Goal: Find specific page/section: Find specific page/section

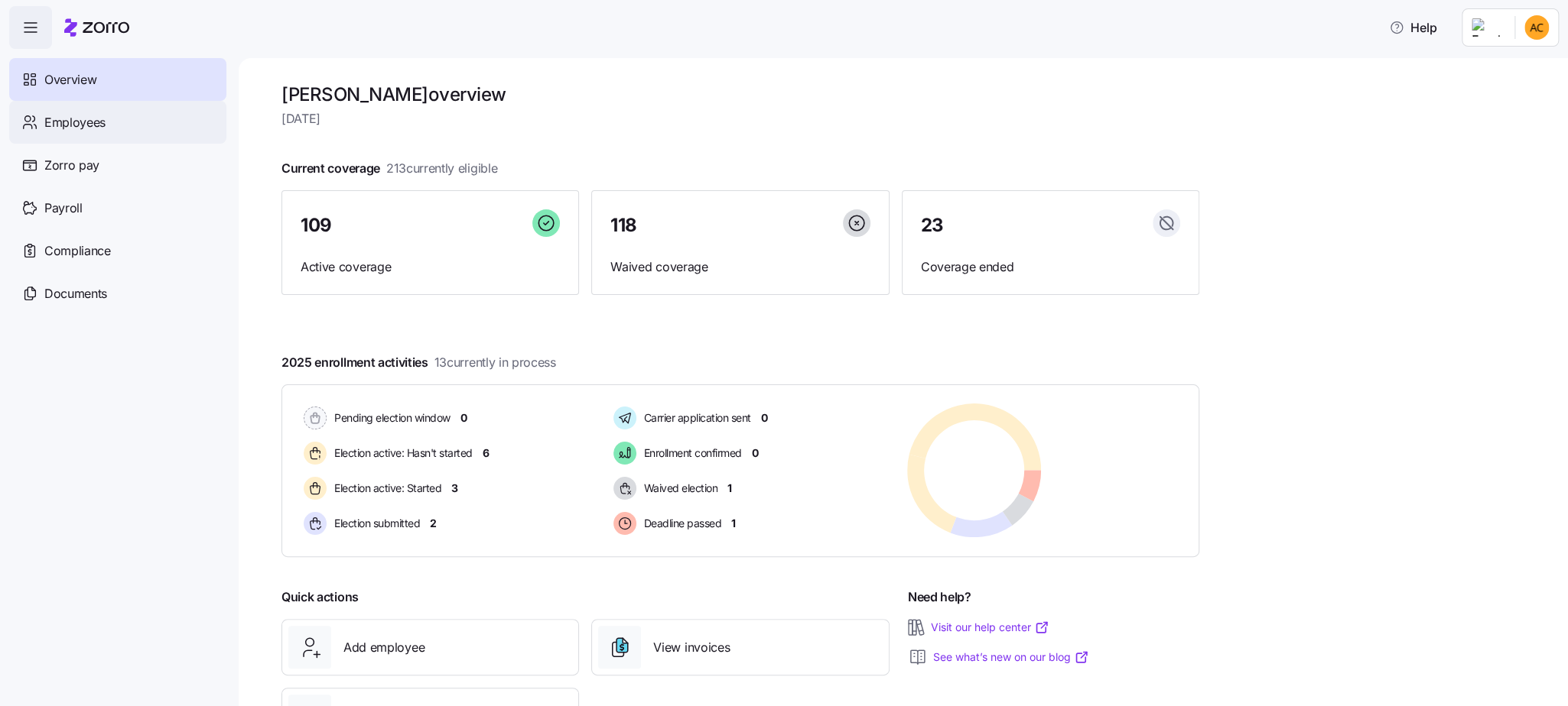
click at [52, 120] on span "Employees" at bounding box center [75, 122] width 61 height 19
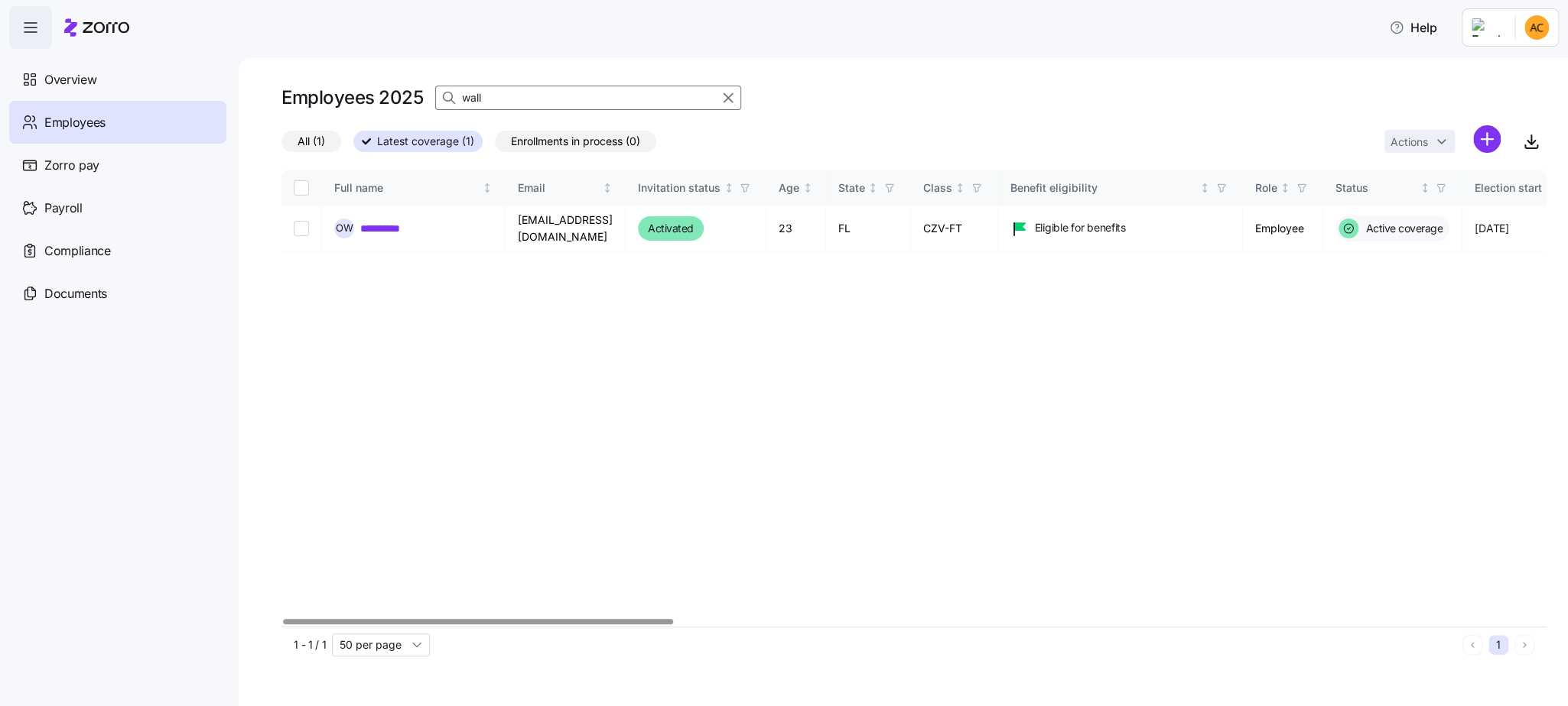
drag, startPoint x: 609, startPoint y: 98, endPoint x: 248, endPoint y: 92, distance: 361.0
click at [248, 92] on div "**********" at bounding box center [903, 382] width 1329 height 649
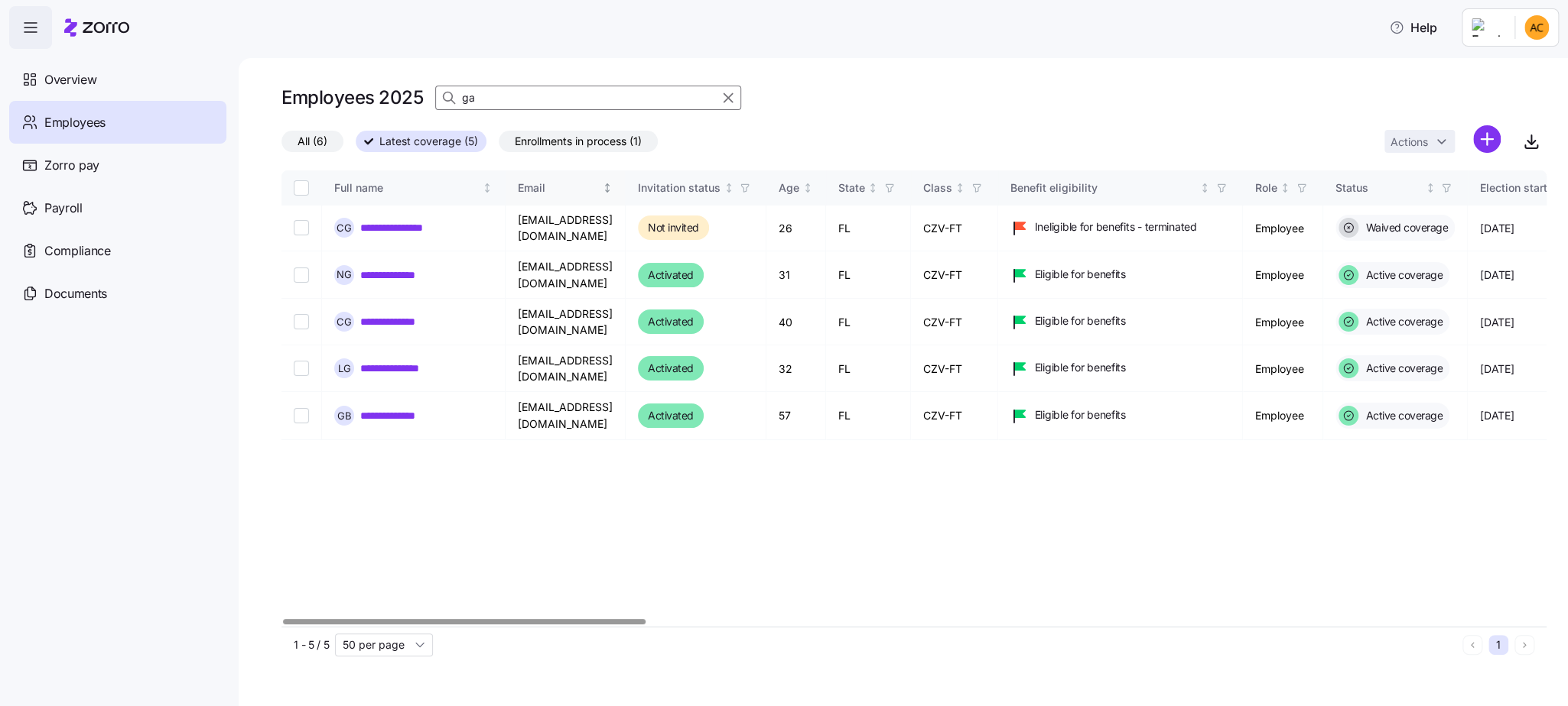
type input "g"
